Goal: Information Seeking & Learning: Learn about a topic

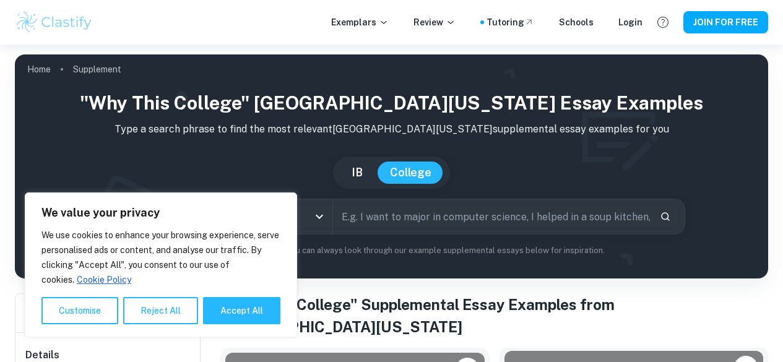
scroll to position [290, 0]
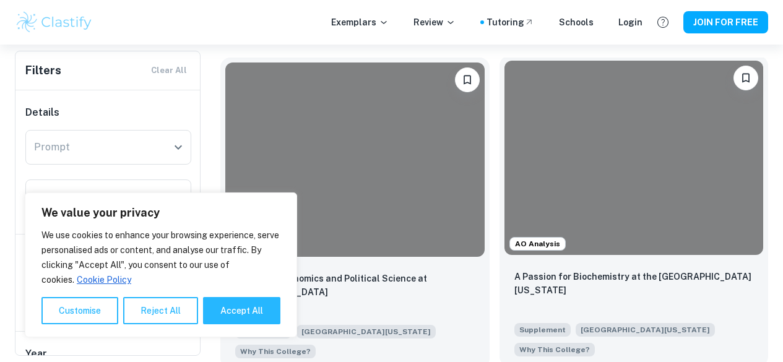
click at [515, 270] on div "A Passion for Biochemistry at the [GEOGRAPHIC_DATA][US_STATE]" at bounding box center [635, 291] width 240 height 42
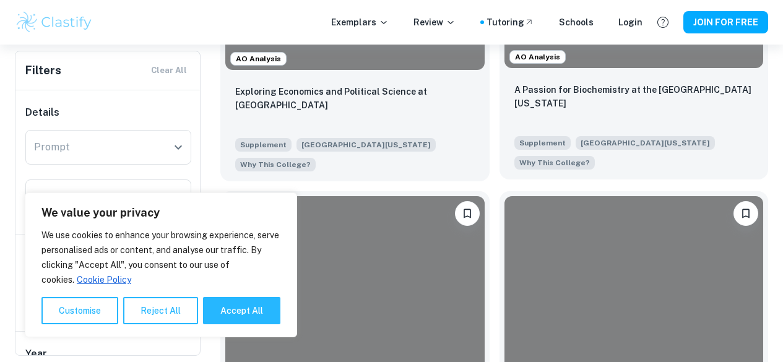
scroll to position [478, 0]
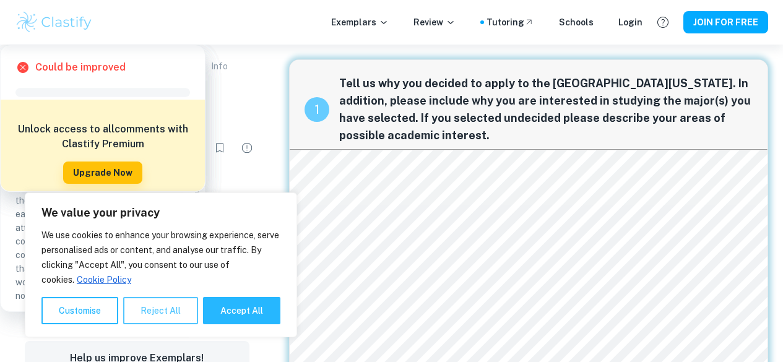
click at [156, 307] on button "Reject All" at bounding box center [160, 310] width 75 height 27
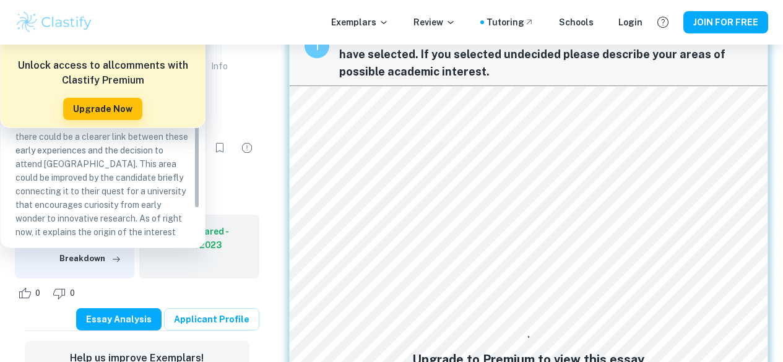
scroll to position [57, 0]
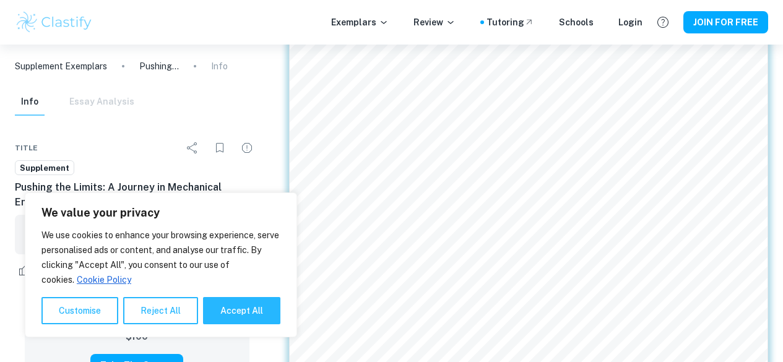
scroll to position [317, 0]
